Goal: Use online tool/utility: Utilize a website feature to perform a specific function

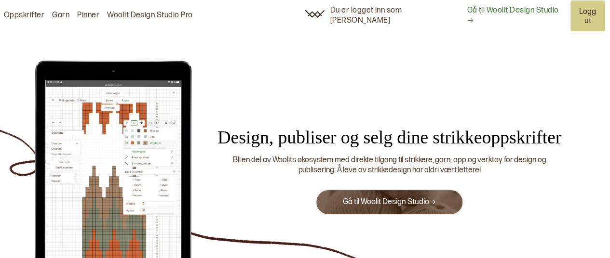
scroll to position [53, 0]
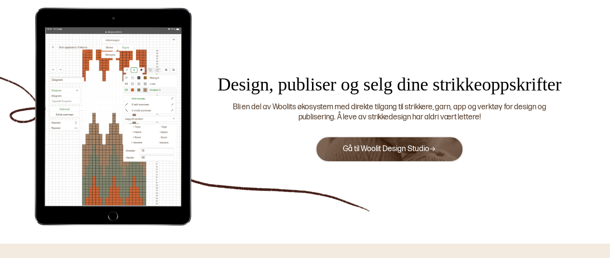
click at [381, 145] on link "Gå til Woolit Design Studio" at bounding box center [388, 149] width 93 height 9
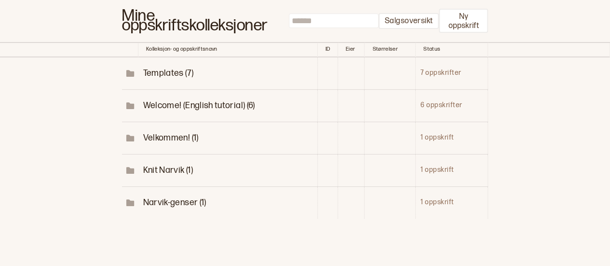
scroll to position [53, 0]
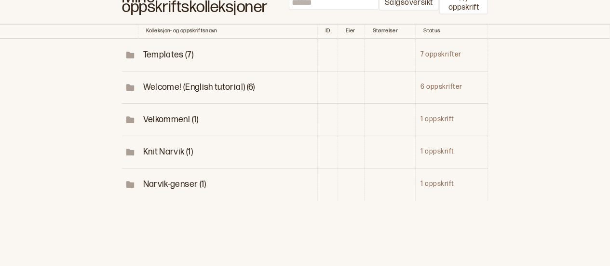
click at [169, 182] on span "Narvik-genser (1)" at bounding box center [174, 184] width 63 height 10
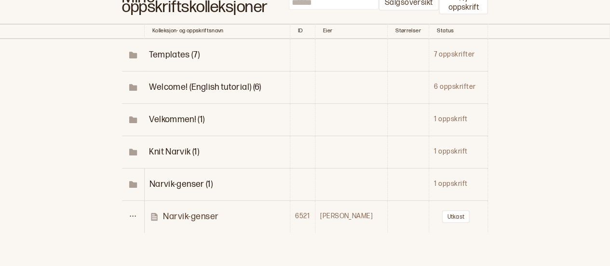
click at [178, 213] on p "Narvik-genser" at bounding box center [191, 216] width 56 height 11
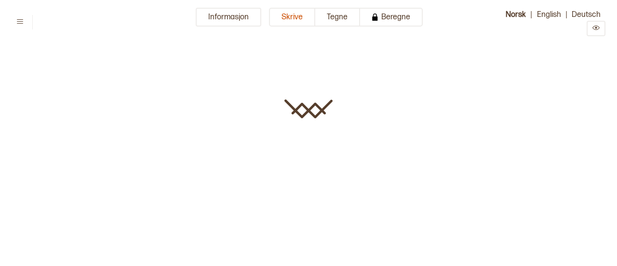
type input "**********"
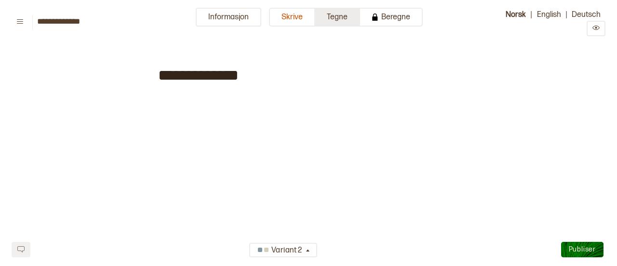
click at [331, 16] on button "Tegne" at bounding box center [337, 17] width 45 height 19
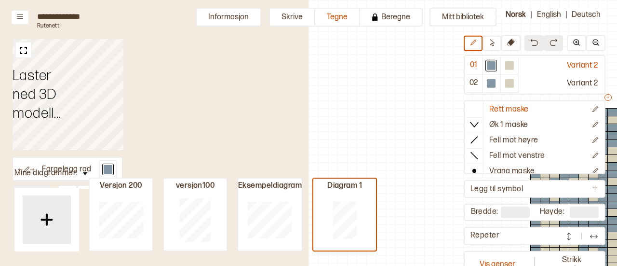
click at [492, 230] on div "Repeter" at bounding box center [514, 235] width 89 height 10
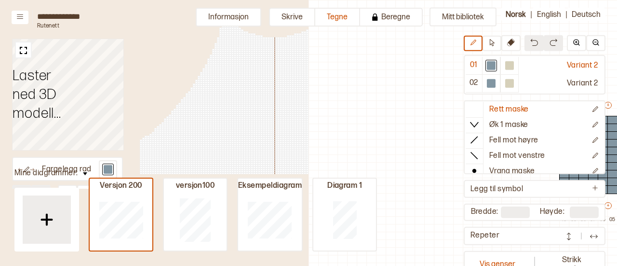
type input "**"
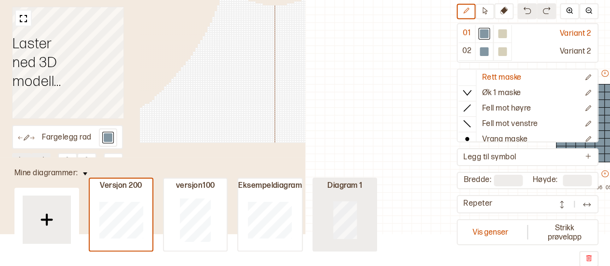
scroll to position [106, 266]
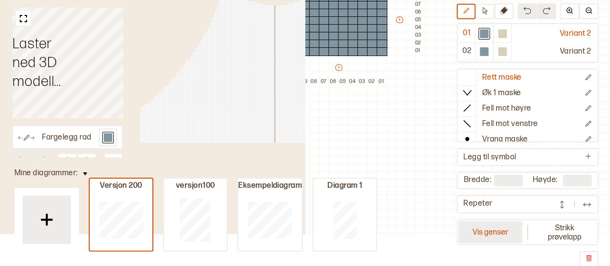
click at [493, 230] on button "Vis genser" at bounding box center [490, 231] width 64 height 22
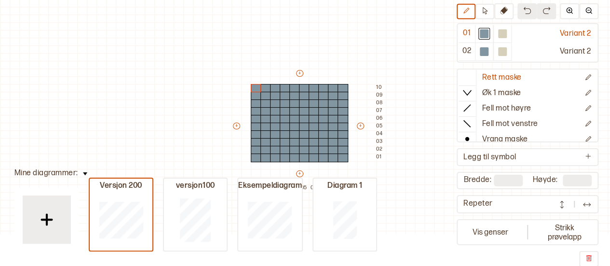
scroll to position [0, 0]
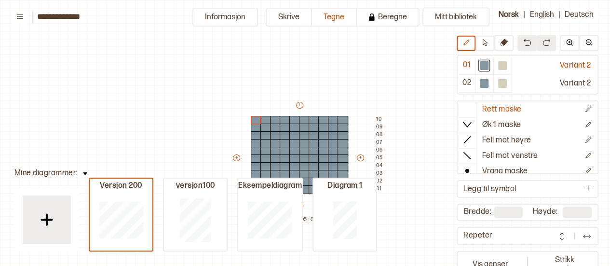
type input "**"
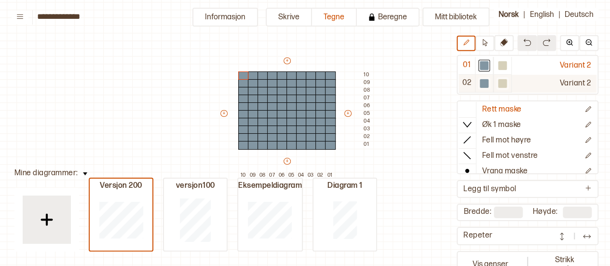
click at [499, 64] on div at bounding box center [502, 65] width 9 height 9
click at [501, 64] on div at bounding box center [502, 65] width 9 height 9
click at [308, 129] on div at bounding box center [311, 129] width 11 height 9
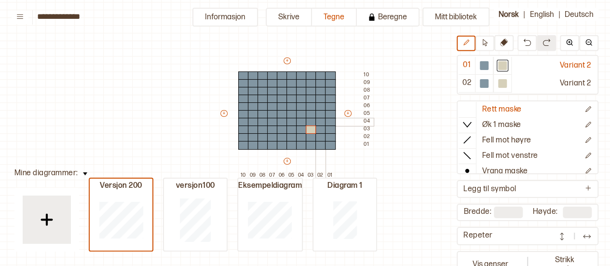
click at [319, 120] on div at bounding box center [320, 122] width 11 height 9
click at [334, 120] on div at bounding box center [330, 122] width 11 height 9
click at [307, 110] on div at bounding box center [311, 114] width 11 height 9
click at [299, 124] on div at bounding box center [301, 122] width 11 height 9
click at [289, 123] on div at bounding box center [291, 122] width 11 height 9
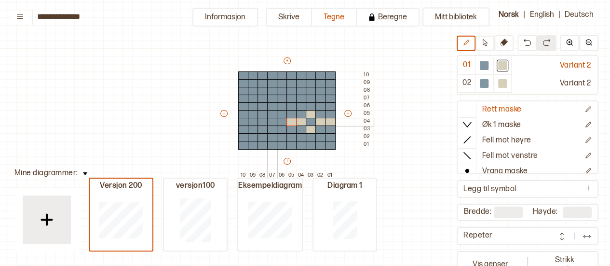
click at [271, 120] on div at bounding box center [272, 122] width 11 height 9
click at [250, 119] on div at bounding box center [253, 122] width 11 height 9
click at [246, 119] on div at bounding box center [243, 122] width 11 height 9
click at [245, 113] on div at bounding box center [243, 114] width 11 height 9
click at [245, 128] on div at bounding box center [243, 129] width 11 height 9
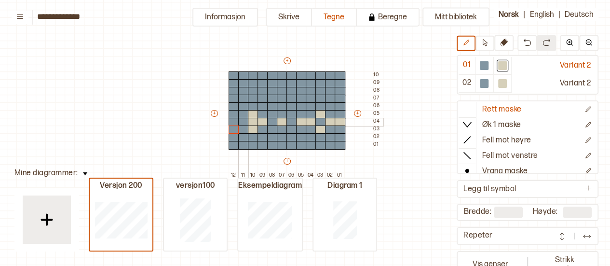
click at [245, 120] on div at bounding box center [243, 122] width 11 height 9
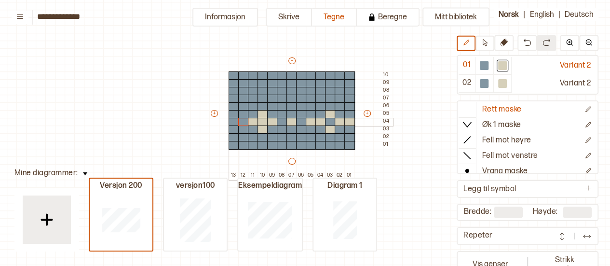
click at [231, 119] on div at bounding box center [233, 122] width 11 height 9
type input "**"
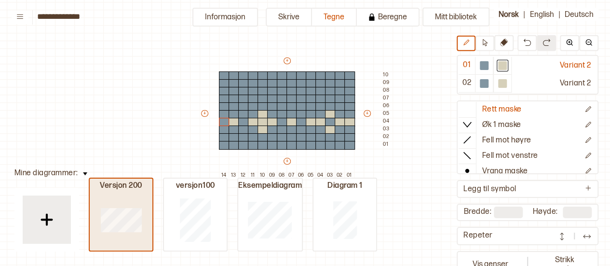
click at [130, 185] on div "Versjon 200" at bounding box center [121, 186] width 63 height 10
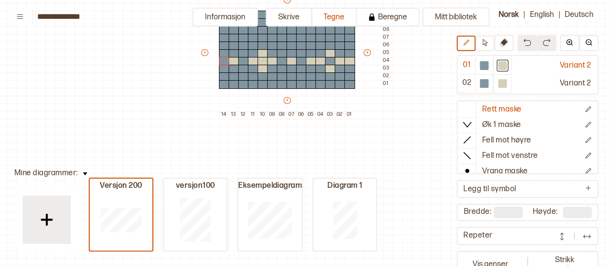
scroll to position [62, 13]
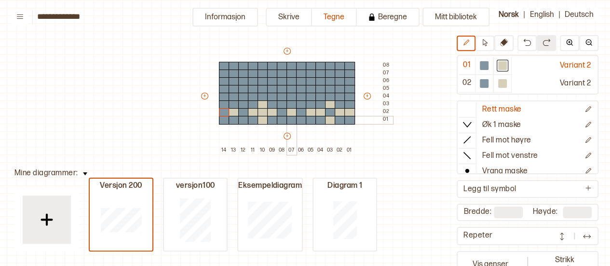
type input "*"
